Goal: Task Accomplishment & Management: Complete application form

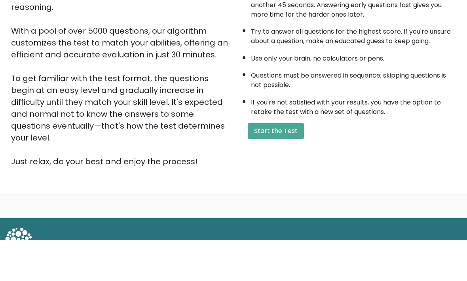
scroll to position [79, 0]
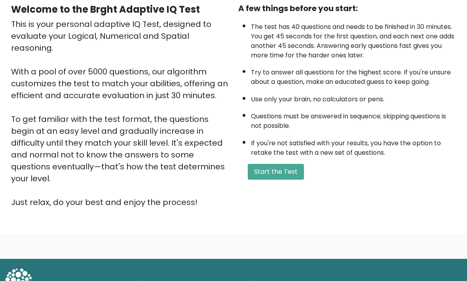
click at [290, 180] on button "Start the Test" at bounding box center [276, 172] width 56 height 16
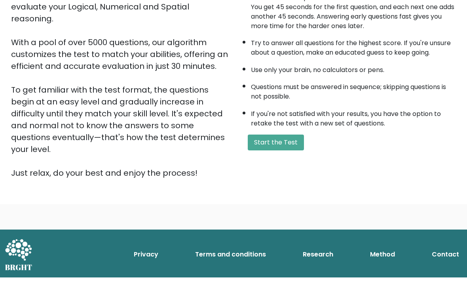
click at [0, 88] on html "BRGHT BRGHT Log in Take the test Take the test Welcome to the Brght Adaptive IQ…" at bounding box center [233, 88] width 467 height 386
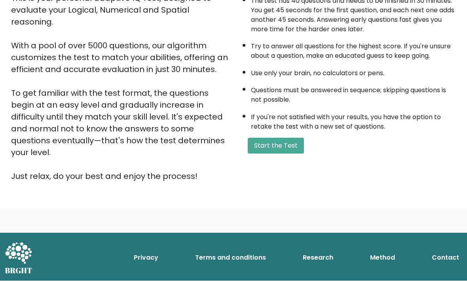
click at [293, 154] on button "Start the Test" at bounding box center [276, 146] width 56 height 16
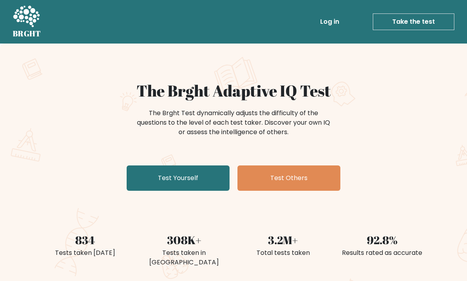
scroll to position [154, 0]
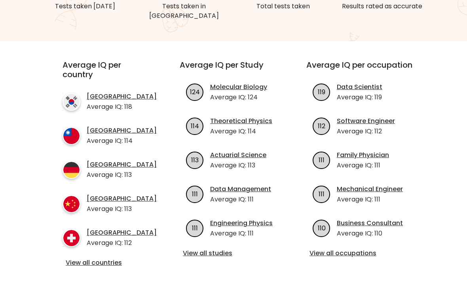
scroll to position [246, 0]
